Goal: Task Accomplishment & Management: Manage account settings

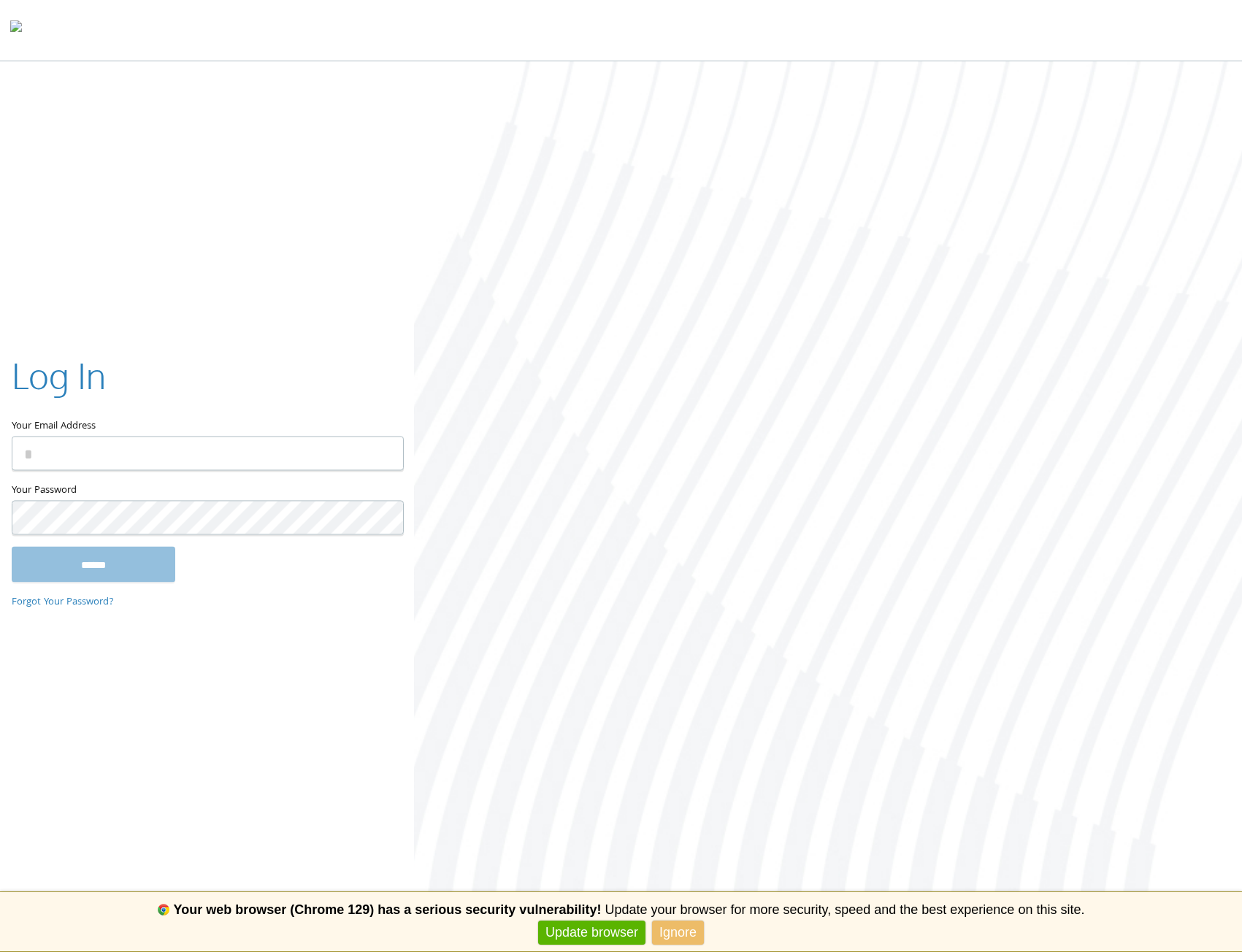
click at [382, 456] on keeper-lock "Open Keeper Popup" at bounding box center [383, 453] width 17 height 17
type input "**********"
click at [173, 557] on input "******" at bounding box center [93, 565] width 164 height 35
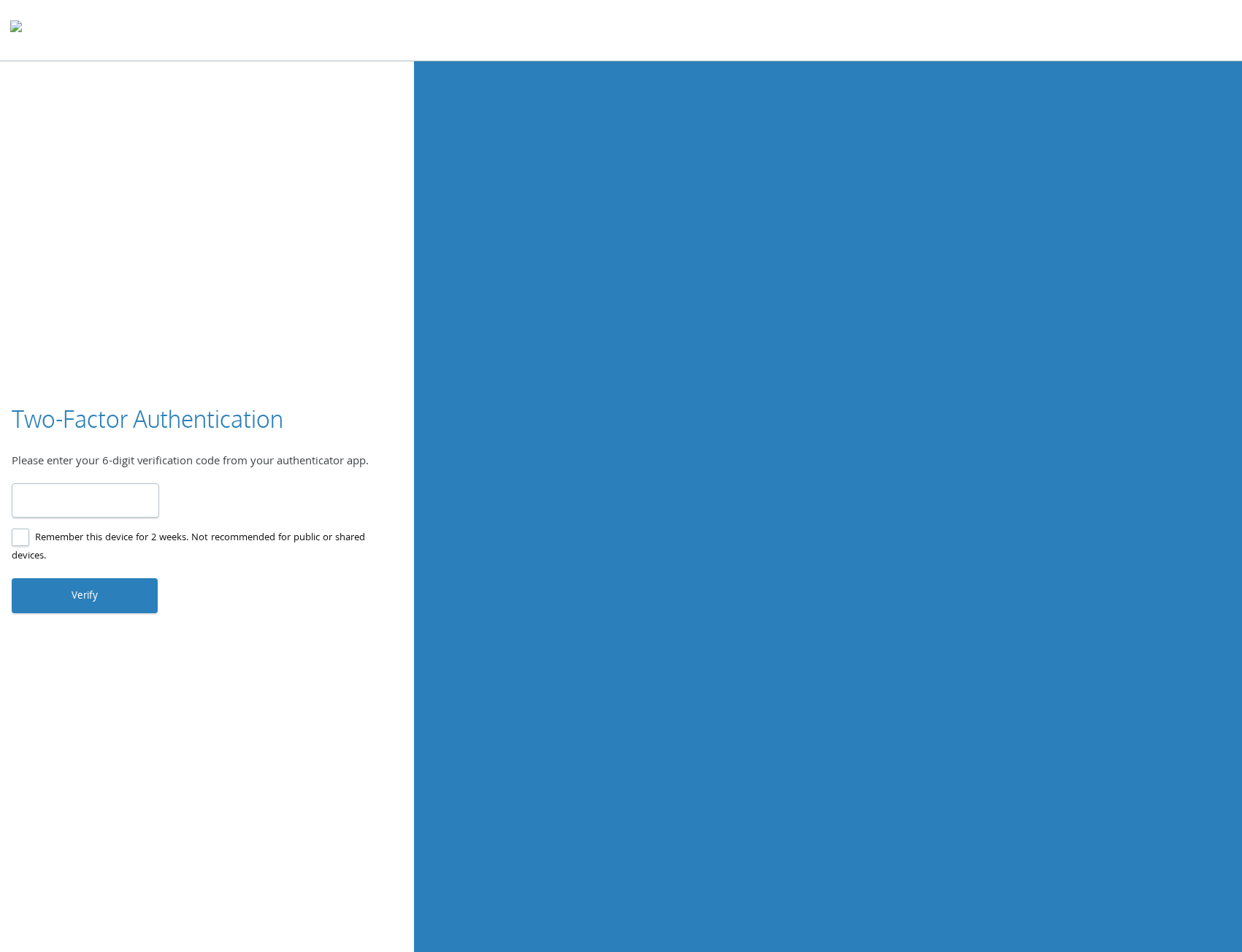
type input "******"
